Goal: Communication & Community: Answer question/provide support

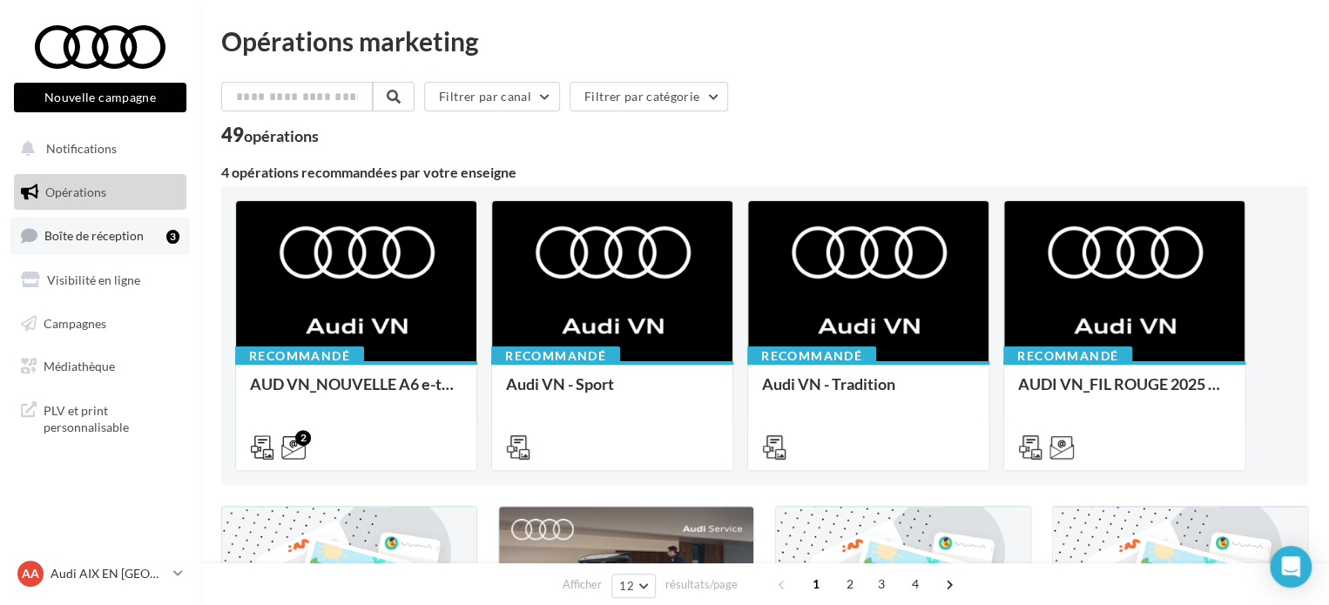
click at [143, 237] on link "Boîte de réception 3" at bounding box center [99, 235] width 179 height 37
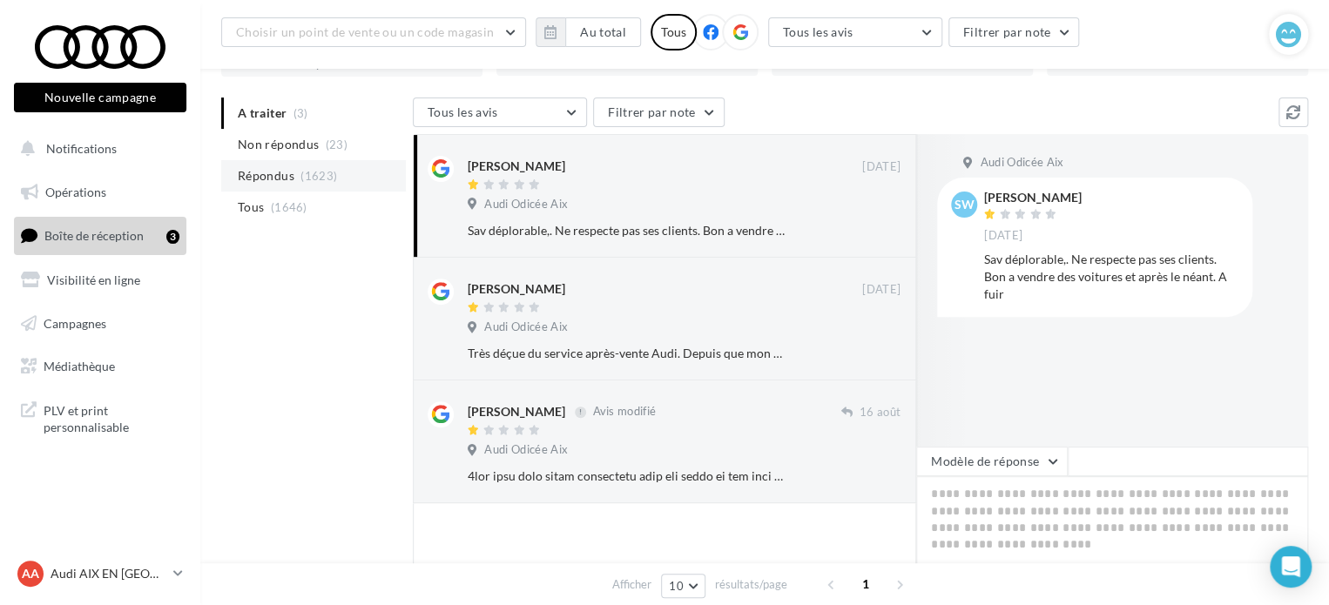
scroll to position [174, 0]
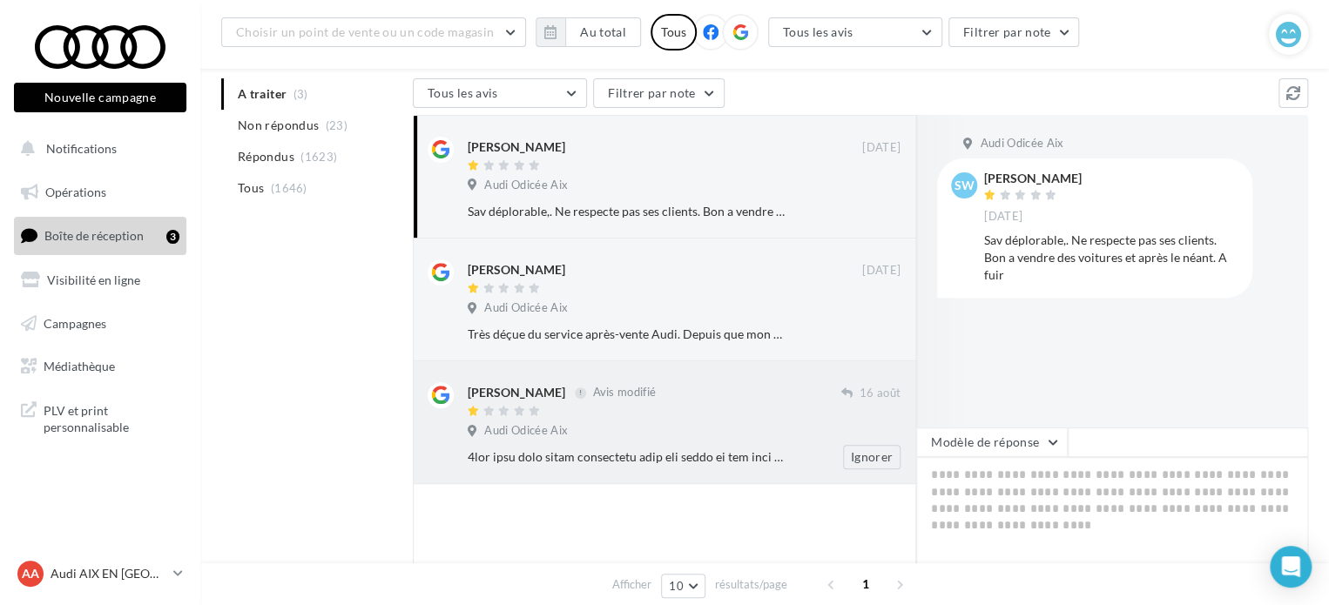
click at [649, 439] on div "Audi Odicée Aix" at bounding box center [684, 432] width 433 height 19
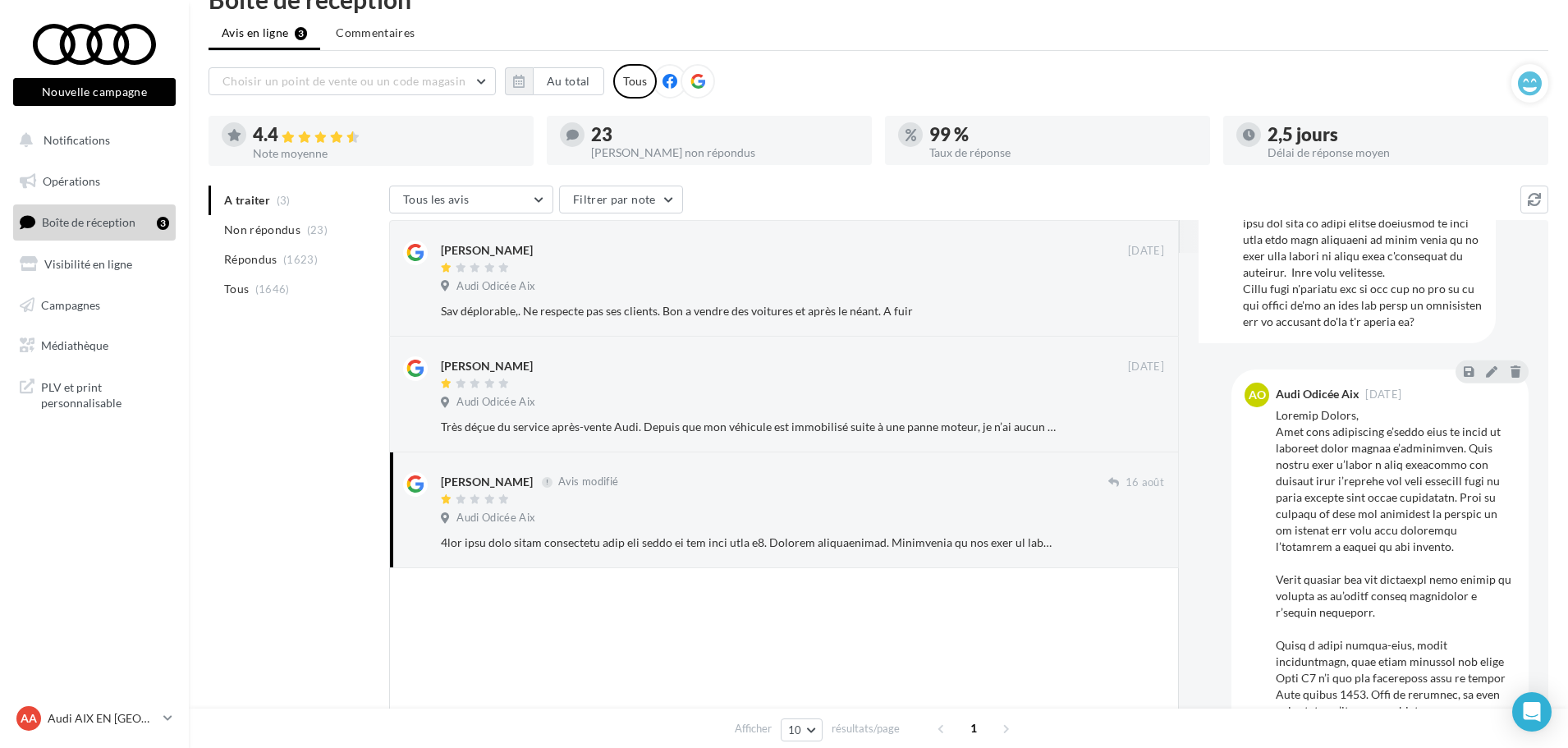
scroll to position [492, 0]
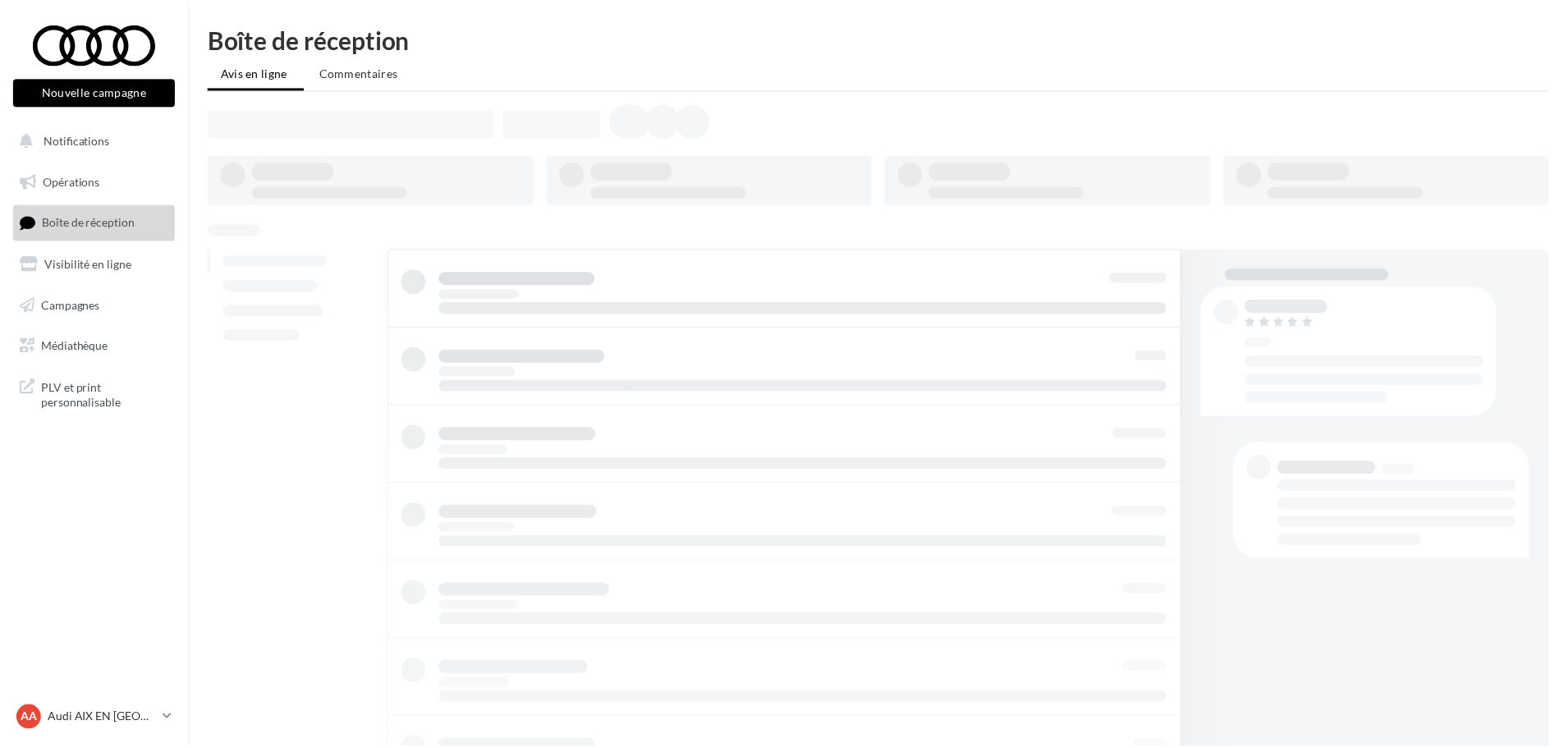
scroll to position [42, 0]
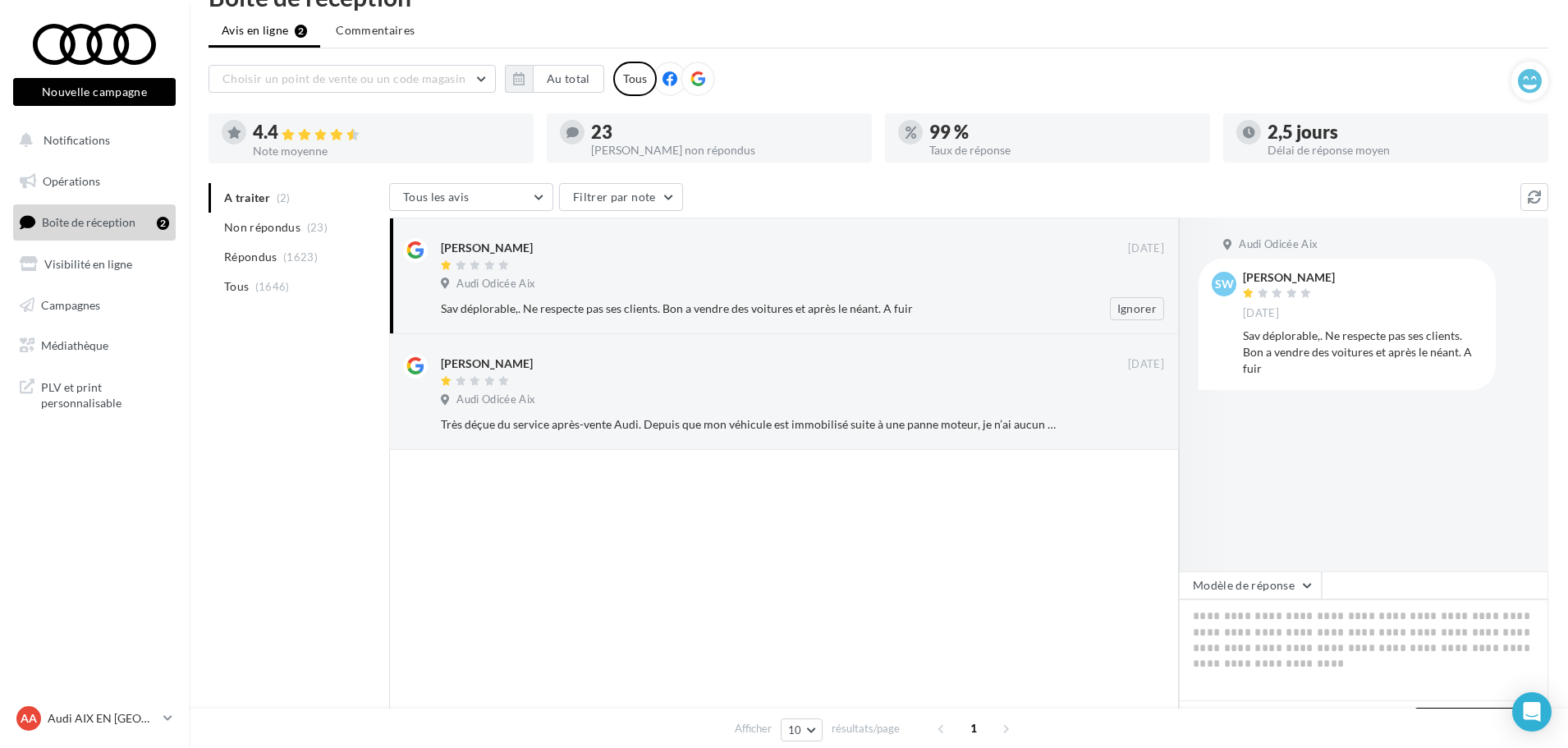
click at [645, 302] on div "Sav déplorable,. Ne respecte pas ses clients. Bon a vendre des voitures et aprè…" at bounding box center [750, 308] width 617 height 16
click at [752, 282] on div "Audi Odicée Aix" at bounding box center [802, 285] width 723 height 18
click at [689, 372] on div "[PERSON_NAME]" at bounding box center [784, 371] width 687 height 35
